Goal: Task Accomplishment & Management: Complete application form

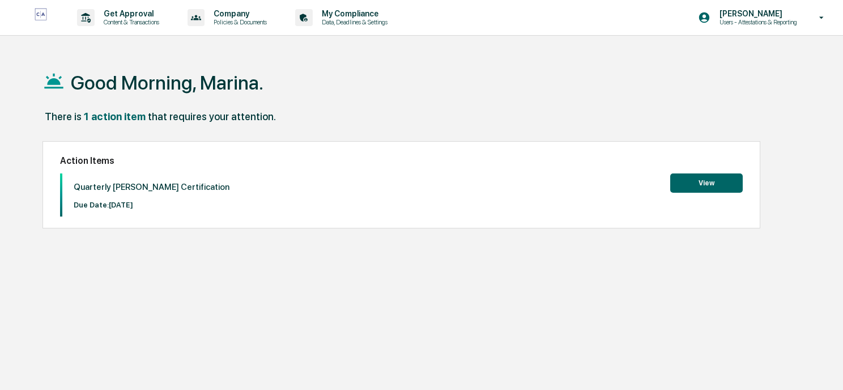
click at [685, 186] on button "View" at bounding box center [707, 182] width 73 height 19
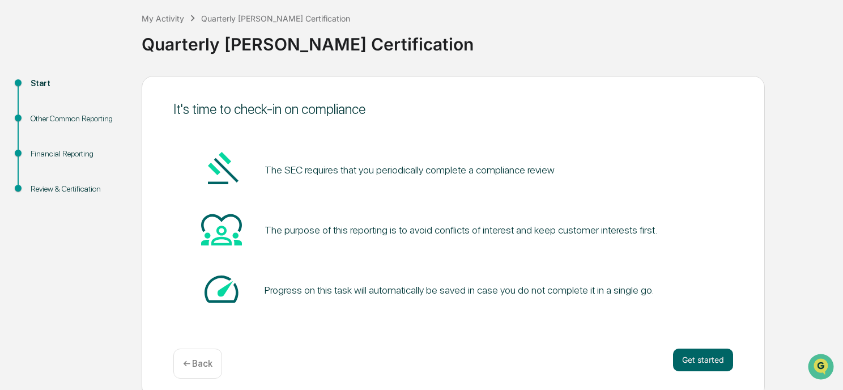
scroll to position [66, 0]
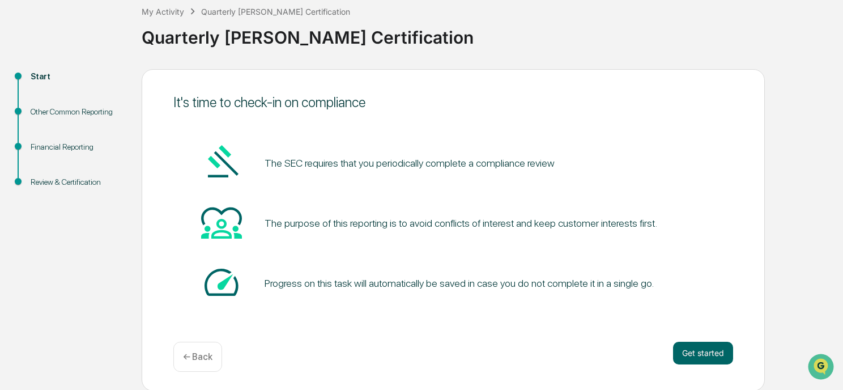
click at [689, 352] on button "Get started" at bounding box center [703, 353] width 60 height 23
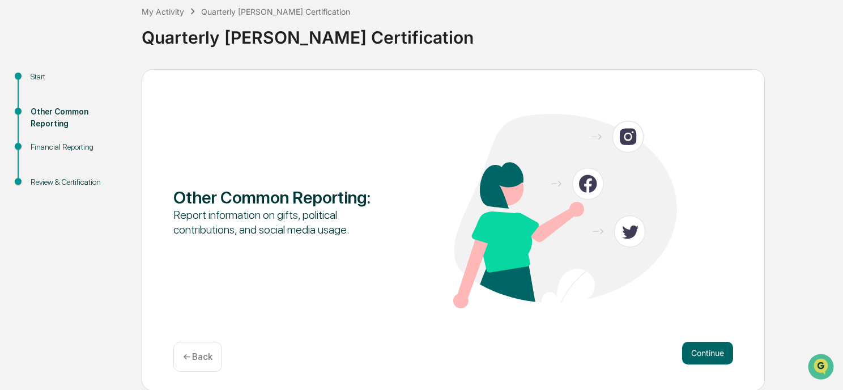
click at [694, 356] on button "Continue" at bounding box center [707, 353] width 51 height 23
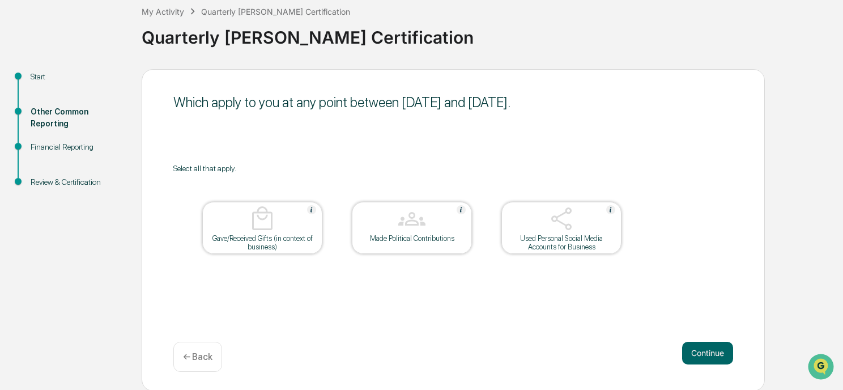
click at [710, 356] on button "Continue" at bounding box center [707, 353] width 51 height 23
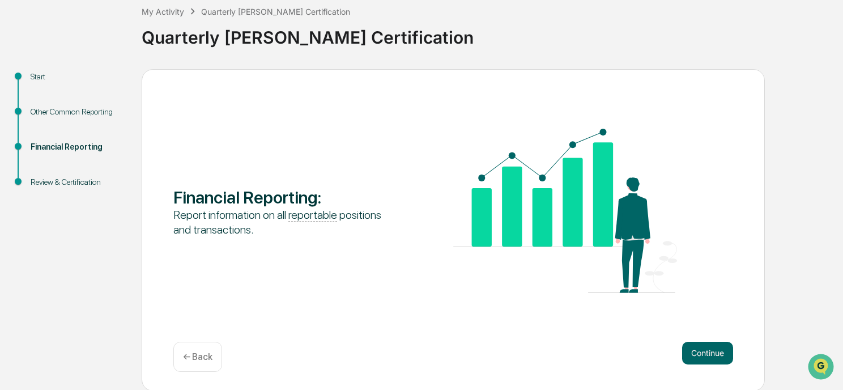
click at [705, 358] on button "Continue" at bounding box center [707, 353] width 51 height 23
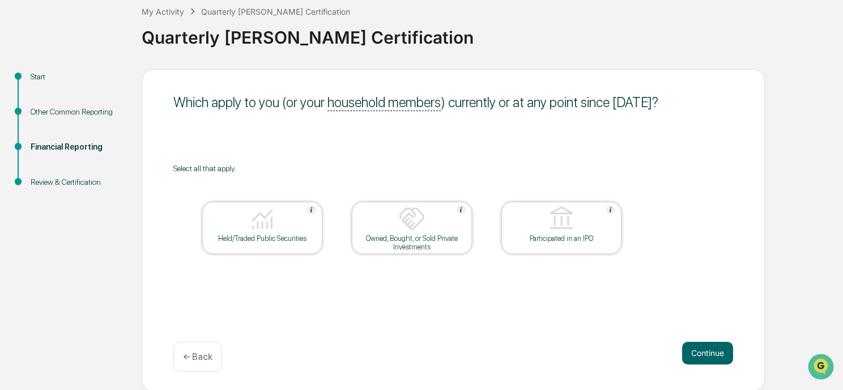
click at [265, 236] on div "Held/Traded Public Securities" at bounding box center [262, 238] width 102 height 9
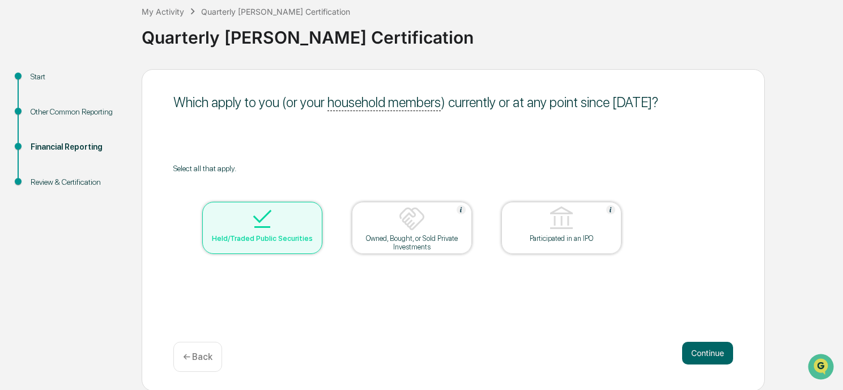
click at [703, 352] on button "Continue" at bounding box center [707, 353] width 51 height 23
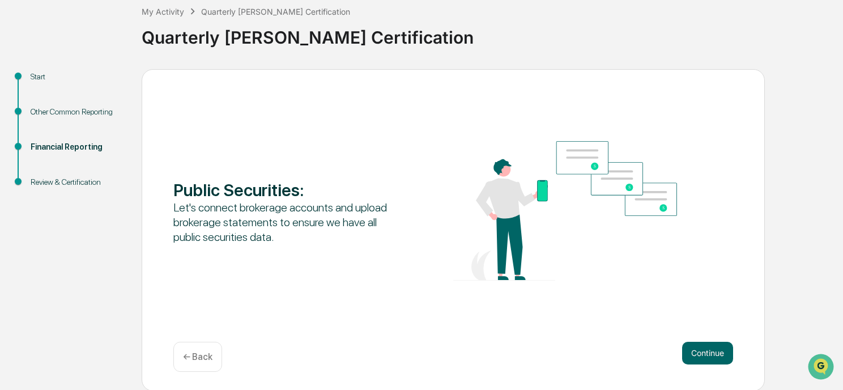
click at [715, 355] on button "Continue" at bounding box center [707, 353] width 51 height 23
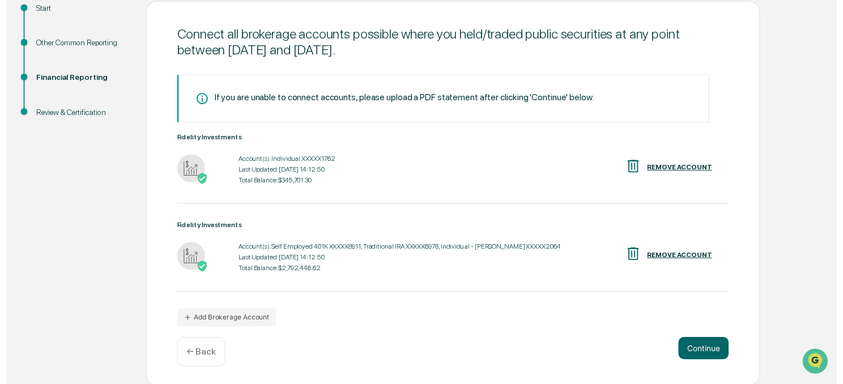
scroll to position [137, 0]
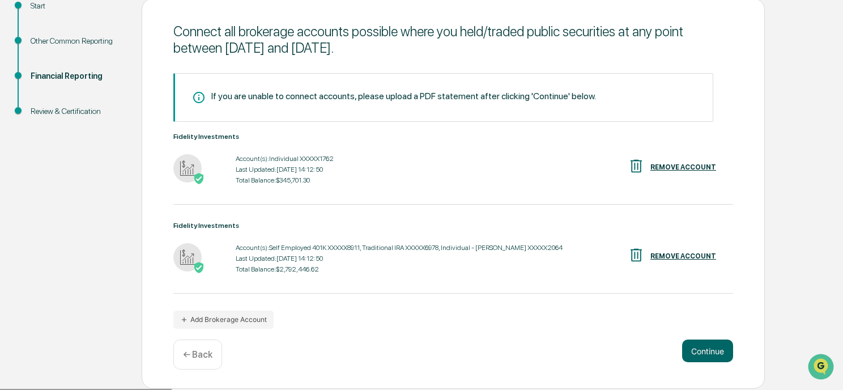
click at [697, 346] on button "Continue" at bounding box center [707, 351] width 51 height 23
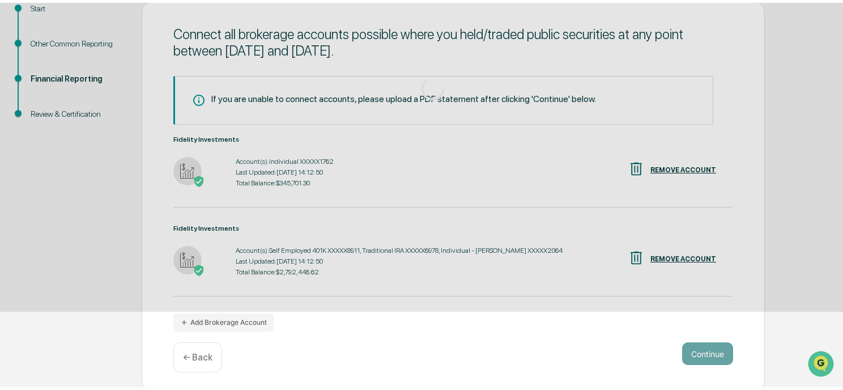
scroll to position [66, 0]
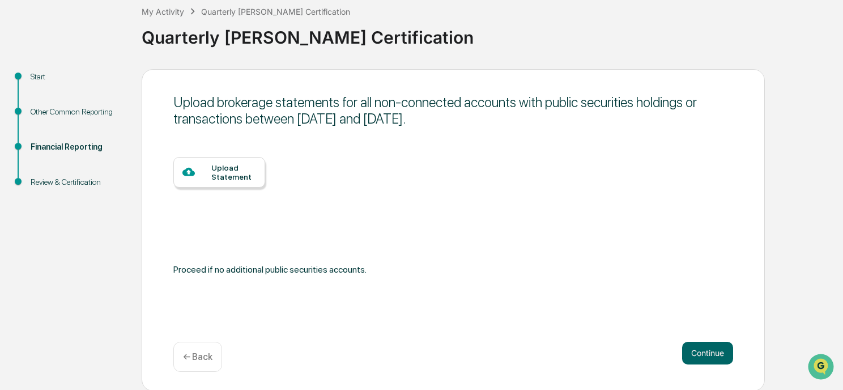
click at [702, 353] on button "Continue" at bounding box center [707, 353] width 51 height 23
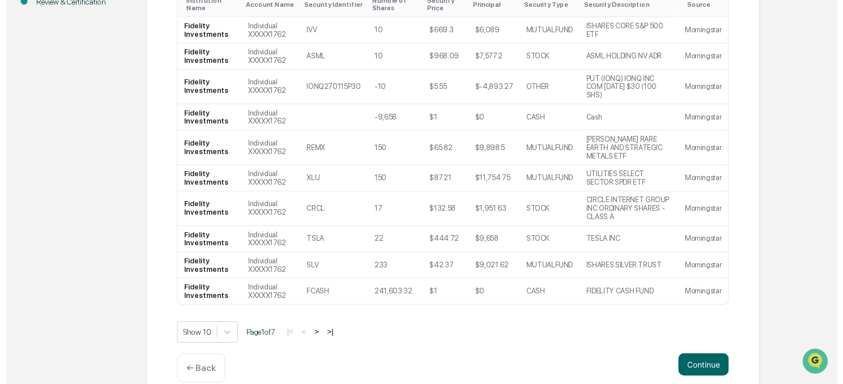
scroll to position [248, 0]
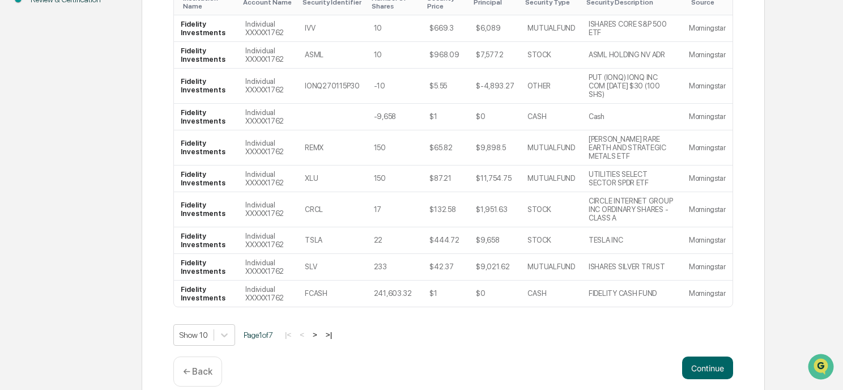
click at [701, 357] on button "Continue" at bounding box center [707, 368] width 51 height 23
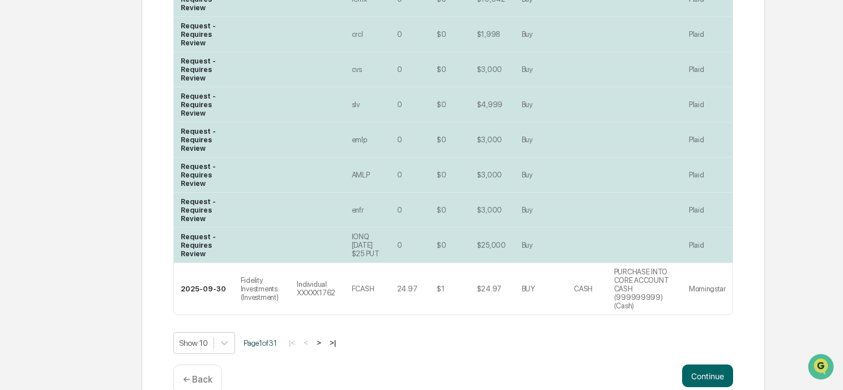
scroll to position [410, 0]
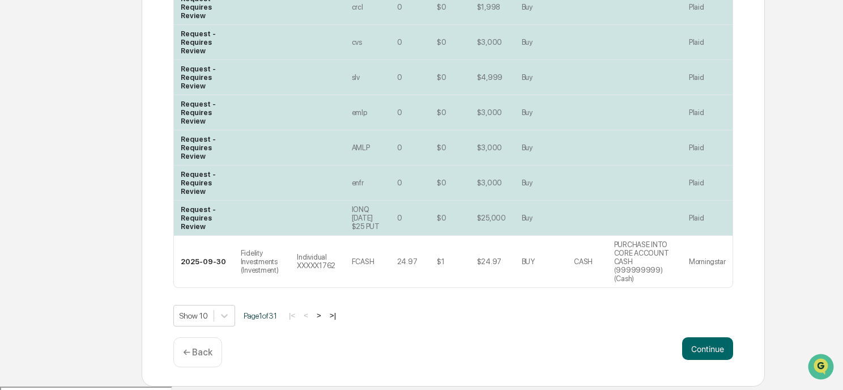
click at [321, 316] on button ">" at bounding box center [318, 316] width 11 height 10
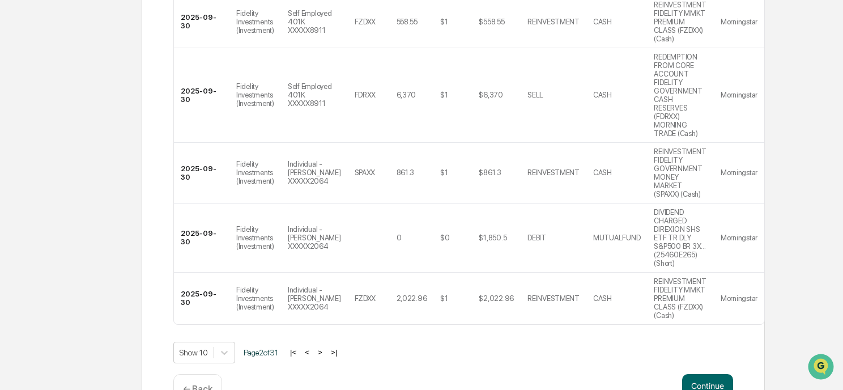
scroll to position [626, 0]
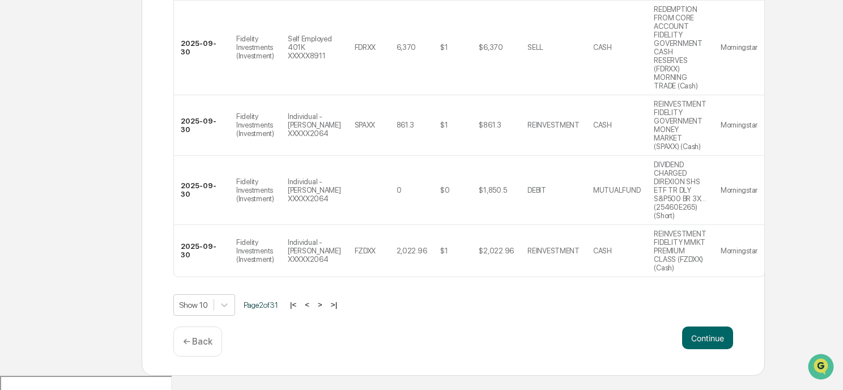
click at [324, 309] on button ">" at bounding box center [320, 305] width 11 height 10
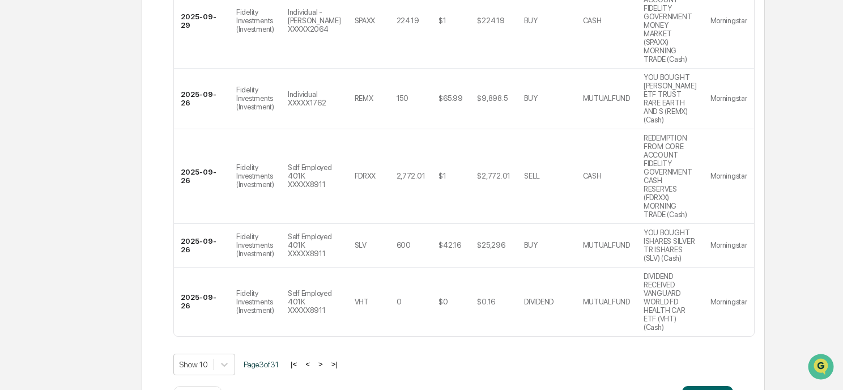
click at [324, 354] on div "Show 10 Page 3 of 31 |< < > >|" at bounding box center [453, 365] width 560 height 22
click at [323, 359] on button ">" at bounding box center [320, 364] width 11 height 10
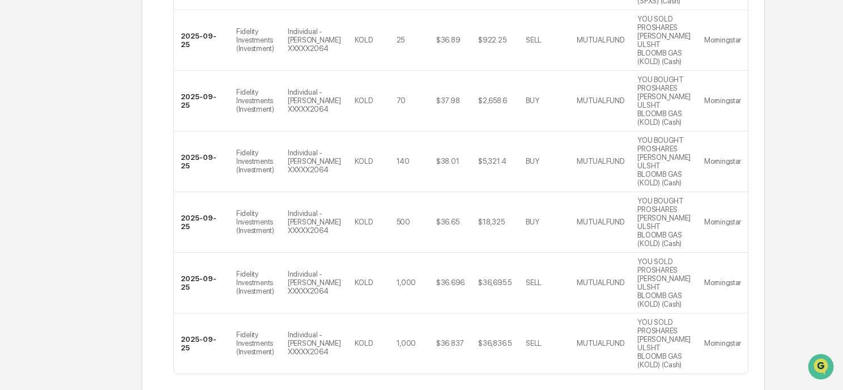
scroll to position [574, 0]
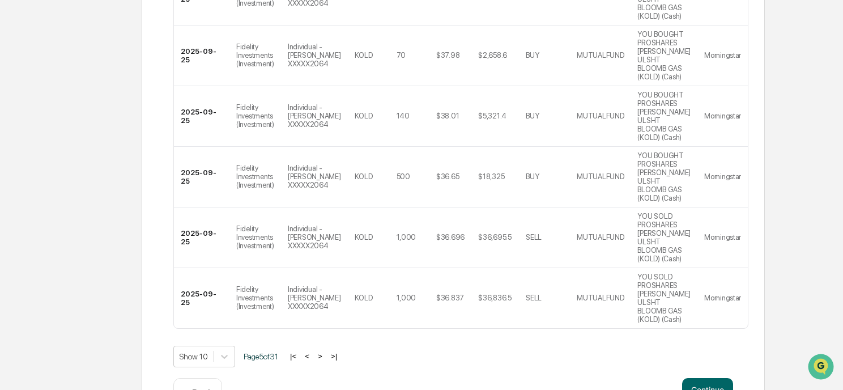
click at [705, 378] on button "Continue" at bounding box center [707, 389] width 51 height 23
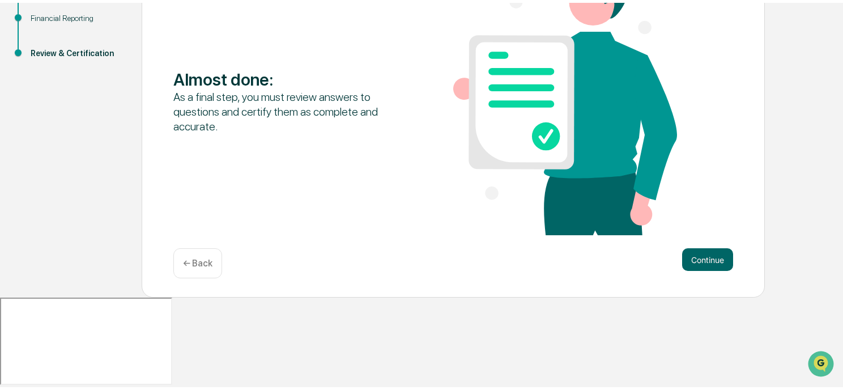
scroll to position [102, 0]
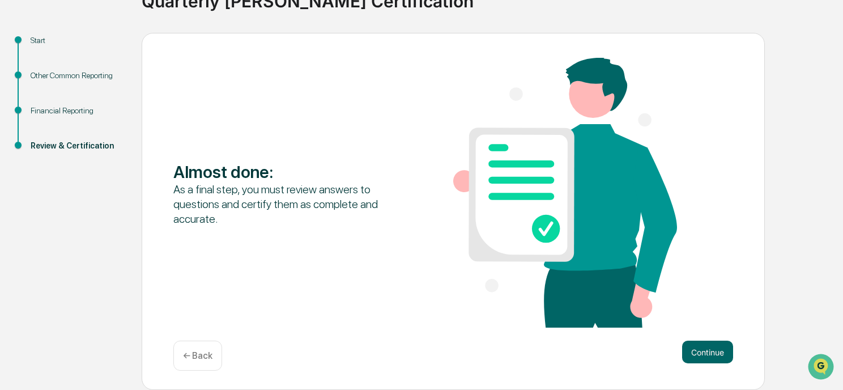
click at [709, 353] on button "Continue" at bounding box center [707, 352] width 51 height 23
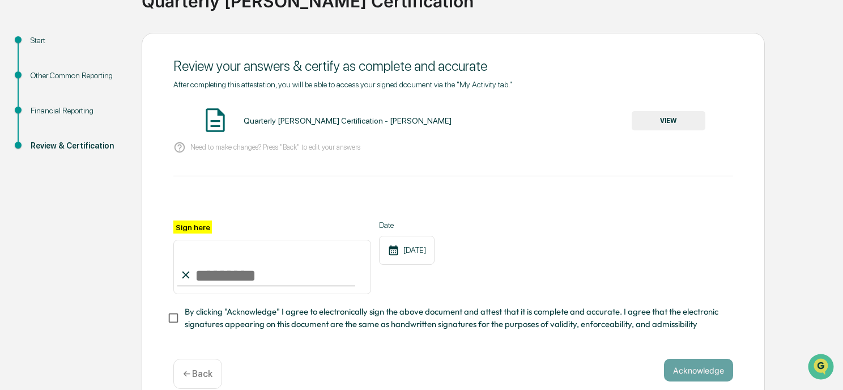
click at [203, 279] on input "Sign here" at bounding box center [272, 267] width 198 height 54
type input "**********"
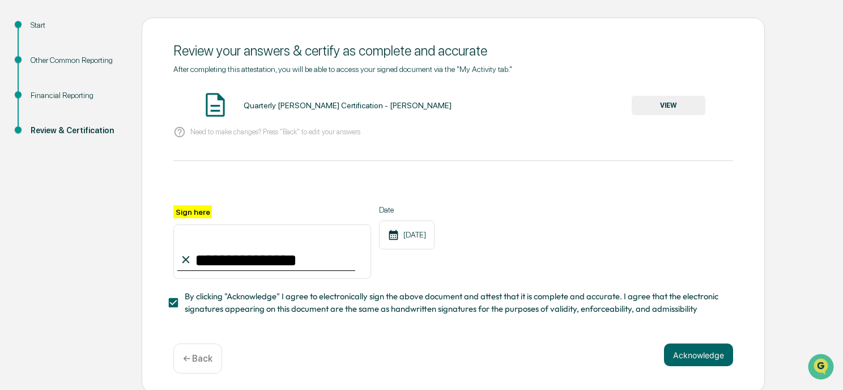
scroll to position [124, 0]
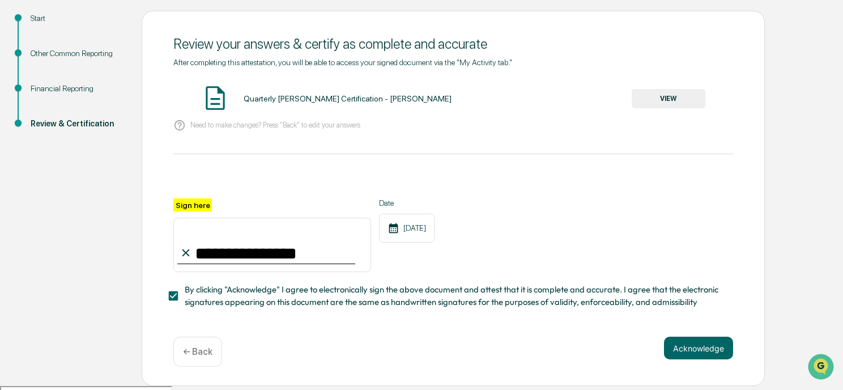
click at [711, 354] on button "Acknowledge" at bounding box center [698, 348] width 69 height 23
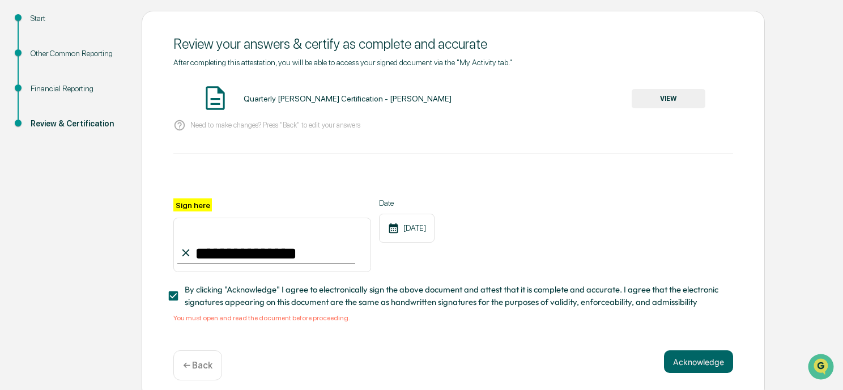
scroll to position [138, 0]
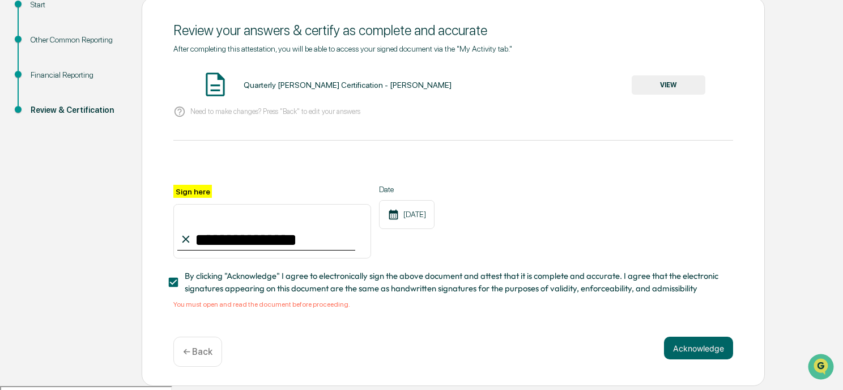
click at [209, 288] on span "By clicking "Acknowledge" I agree to electronically sign the above document and…" at bounding box center [455, 283] width 540 height 26
click at [203, 314] on div "**********" at bounding box center [453, 185] width 560 height 282
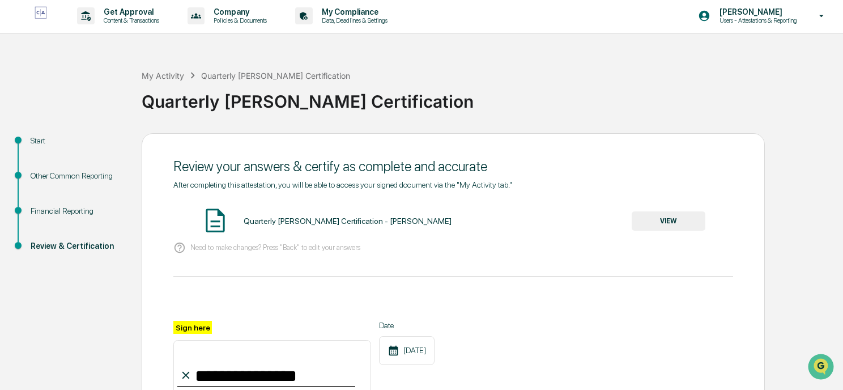
scroll to position [0, 0]
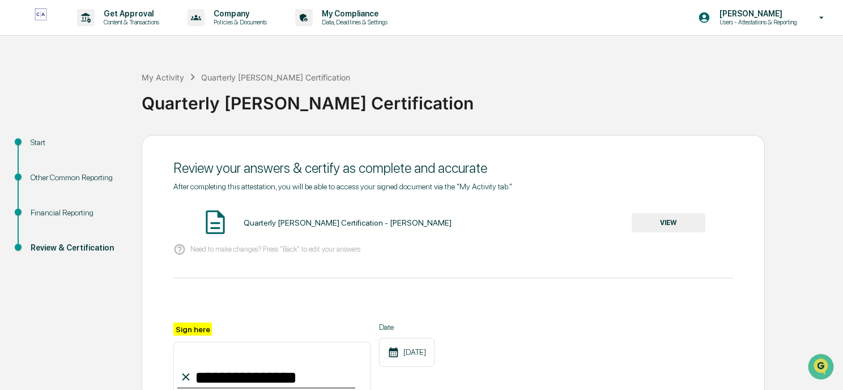
click at [672, 225] on button "VIEW" at bounding box center [669, 222] width 74 height 19
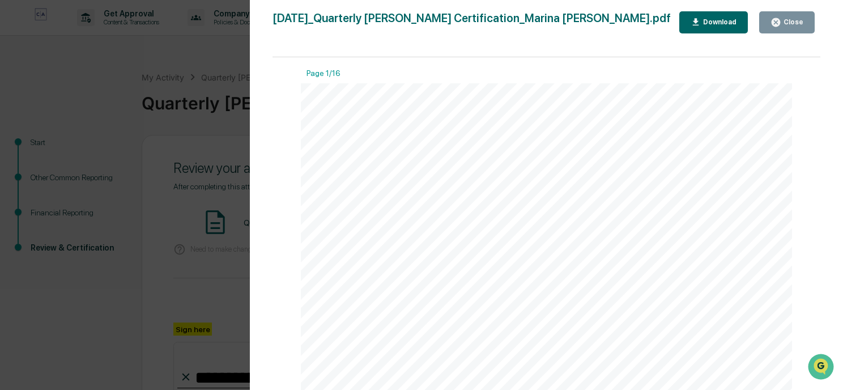
scroll to position [170, 0]
